Goal: Download file/media

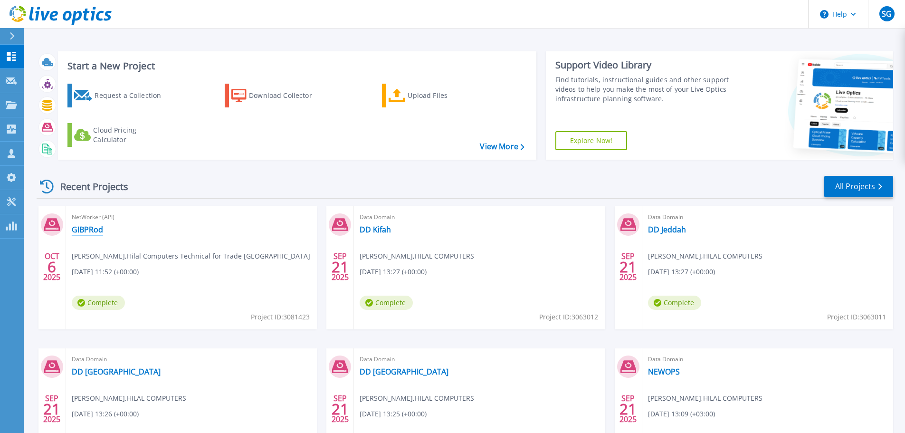
click at [94, 227] on link "GIBPRod" at bounding box center [87, 229] width 31 height 9
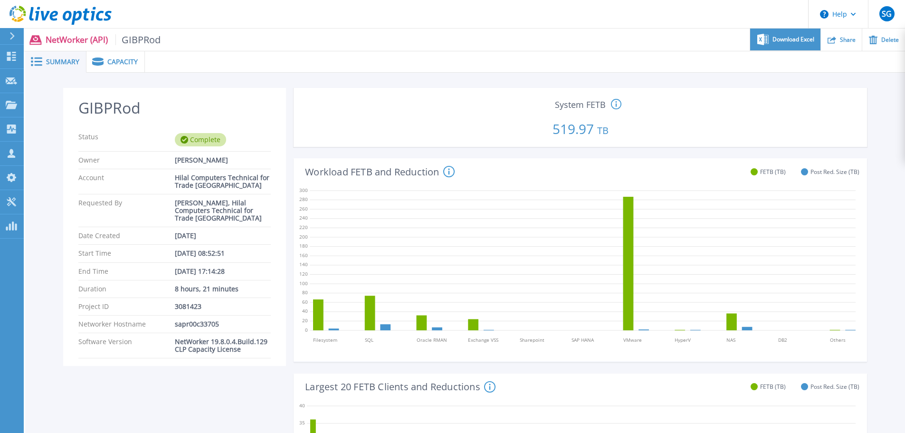
click at [815, 40] on div "Download Excel" at bounding box center [785, 39] width 70 height 22
